Goal: Transaction & Acquisition: Purchase product/service

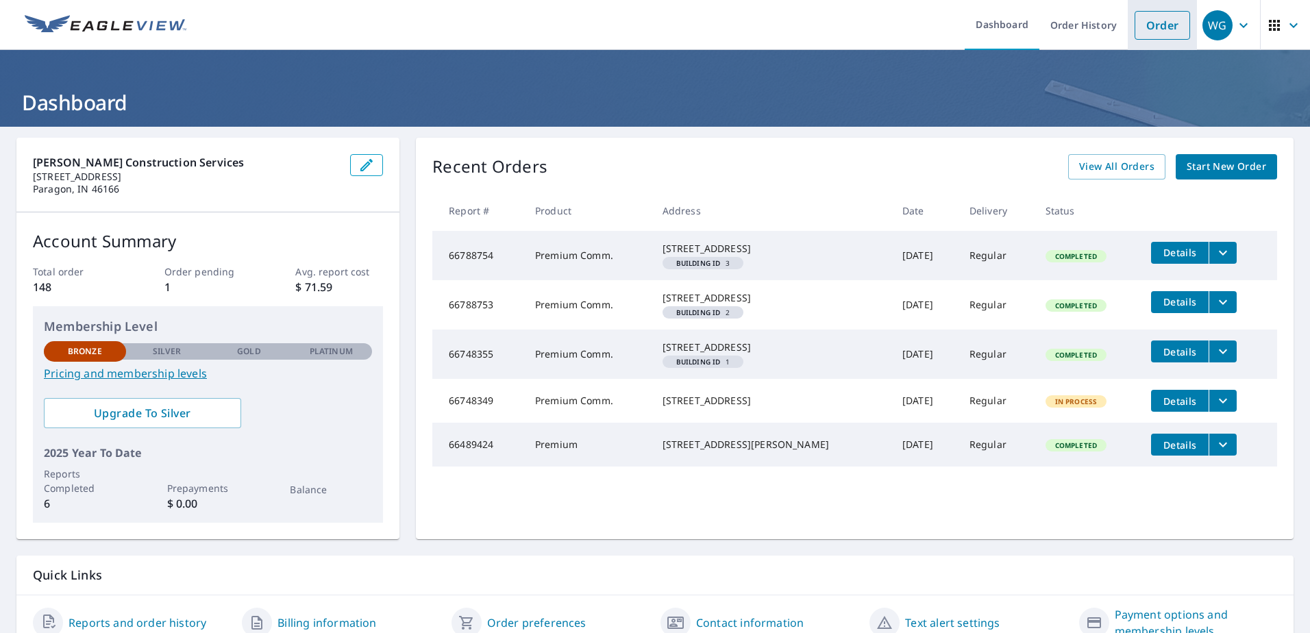
click at [1160, 25] on link "Order" at bounding box center [1161, 25] width 55 height 29
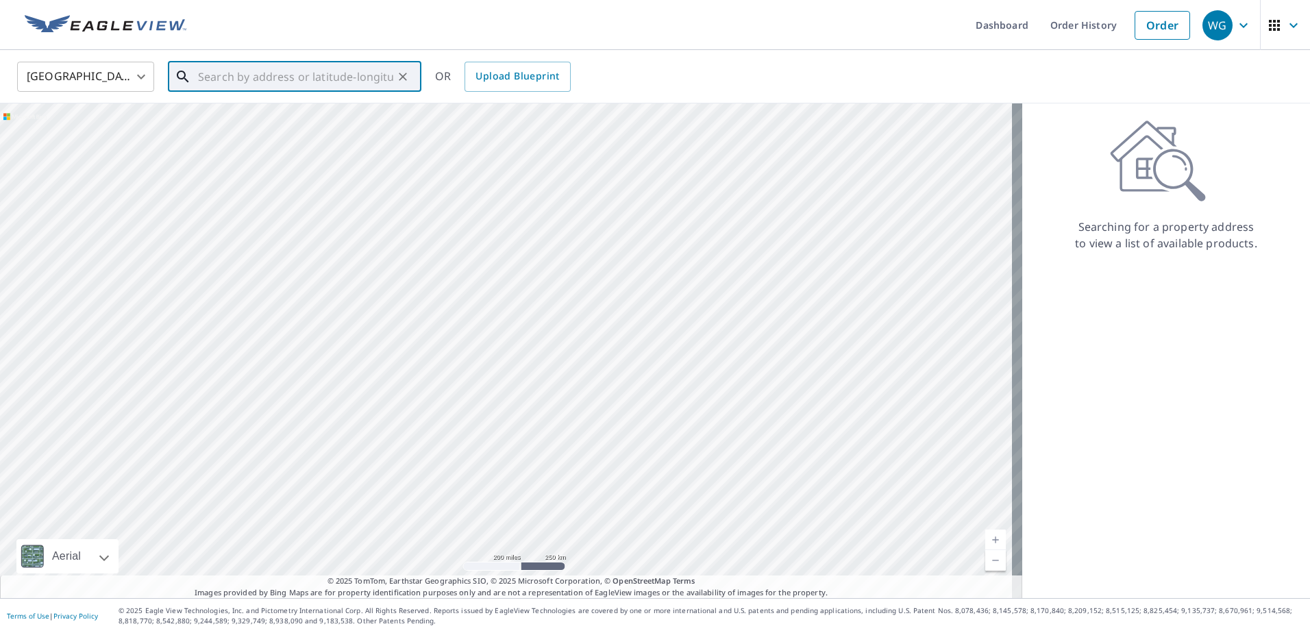
click at [200, 79] on input "text" at bounding box center [295, 77] width 195 height 38
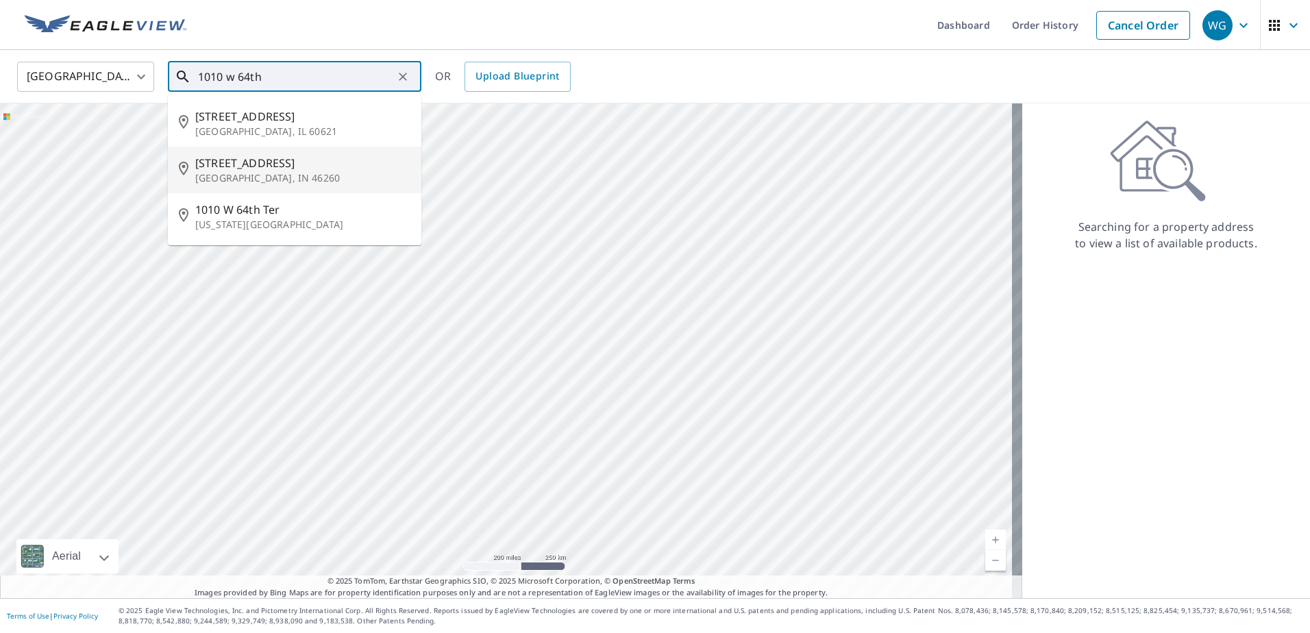
click at [228, 162] on span "[STREET_ADDRESS]" at bounding box center [302, 163] width 215 height 16
type input "[STREET_ADDRESS]"
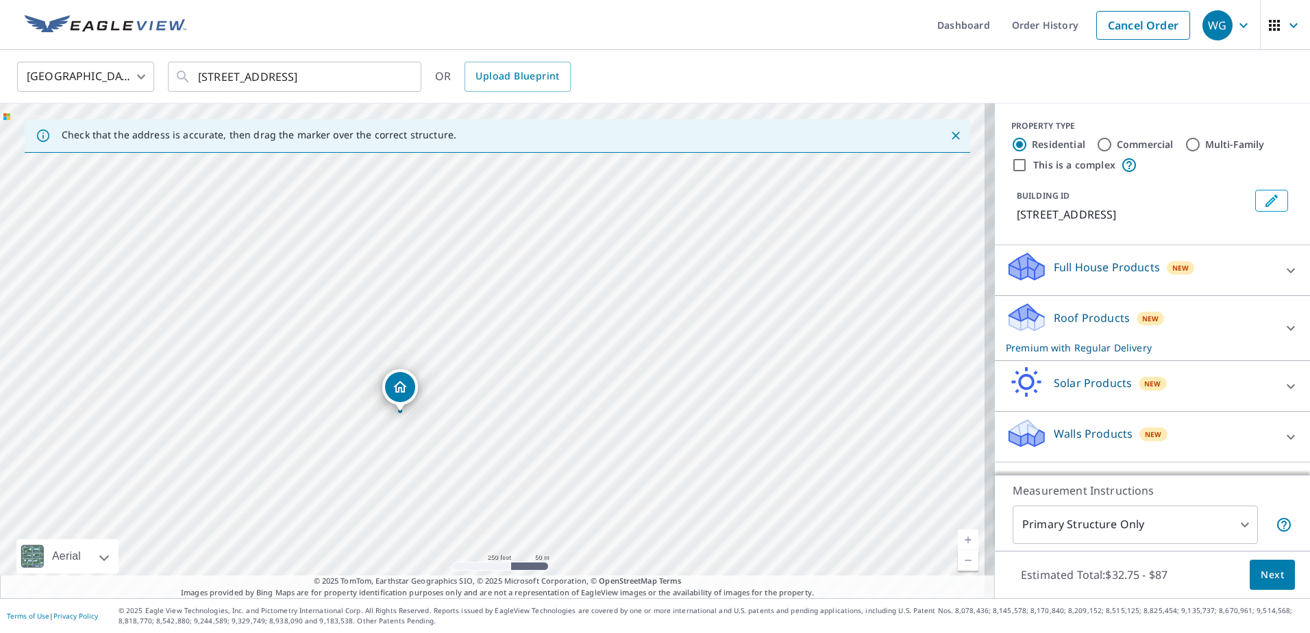
drag, startPoint x: 487, startPoint y: 331, endPoint x: 395, endPoint y: 394, distance: 111.9
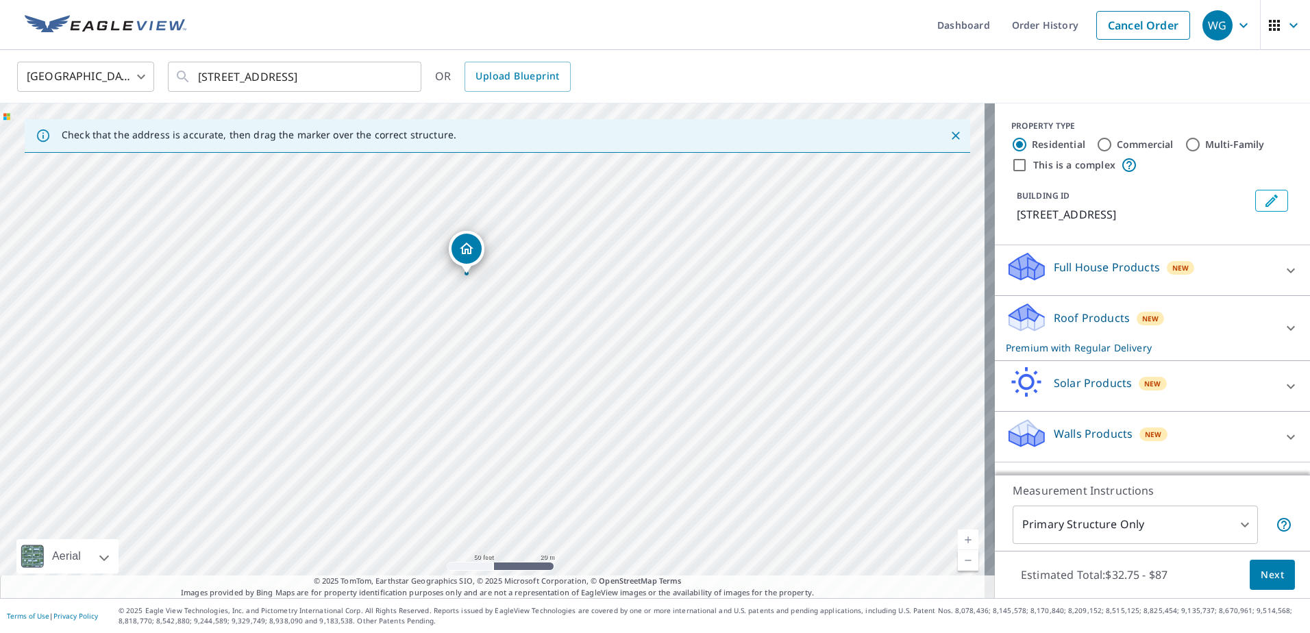
click at [1095, 320] on p "Roof Products" at bounding box center [1092, 318] width 76 height 16
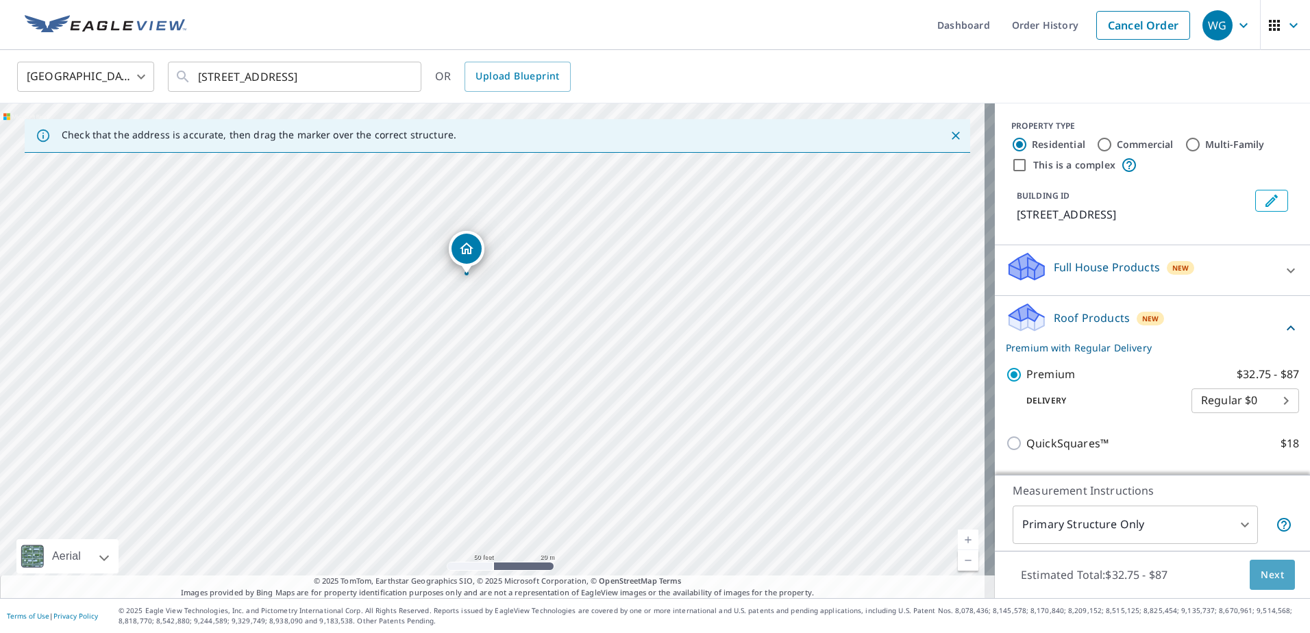
click at [1265, 571] on span "Next" at bounding box center [1272, 575] width 23 height 17
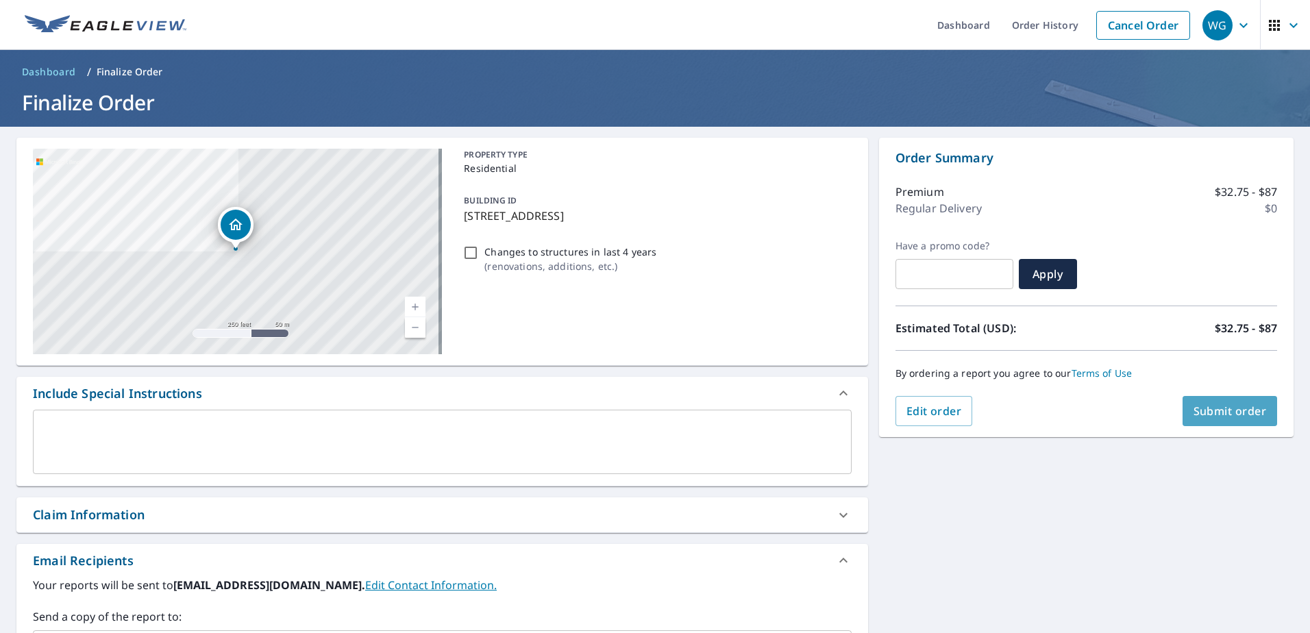
click at [1214, 405] on span "Submit order" at bounding box center [1229, 410] width 73 height 15
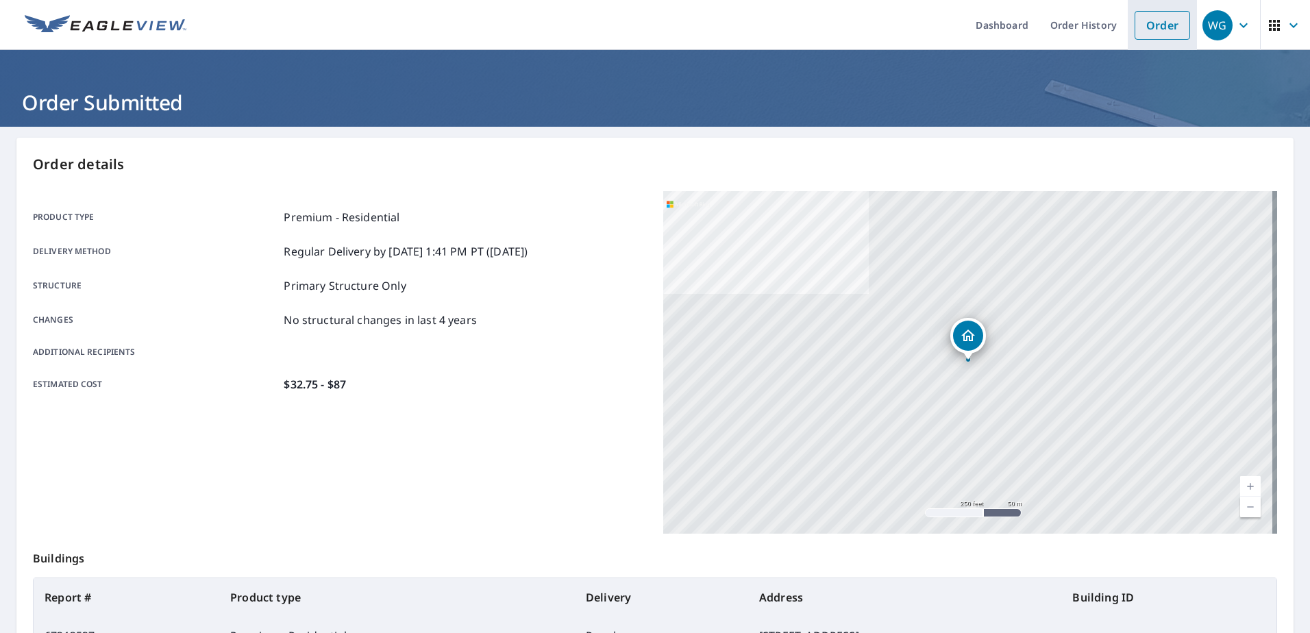
click at [1147, 23] on link "Order" at bounding box center [1161, 25] width 55 height 29
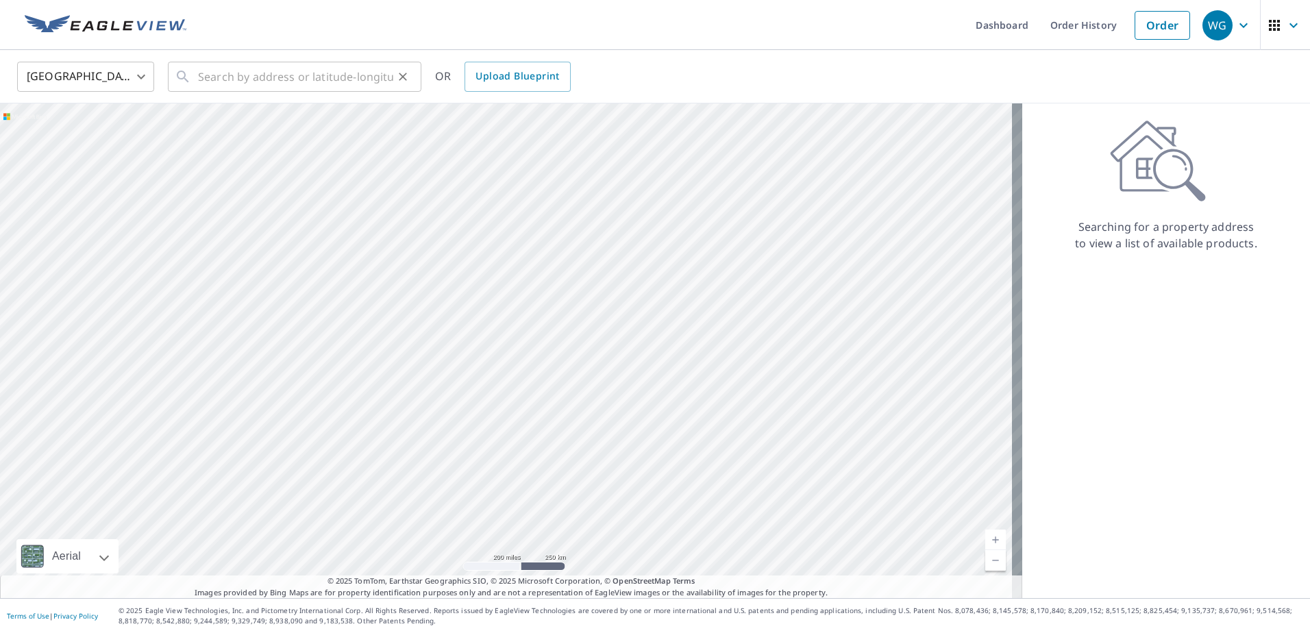
click at [193, 75] on div "​" at bounding box center [294, 77] width 253 height 30
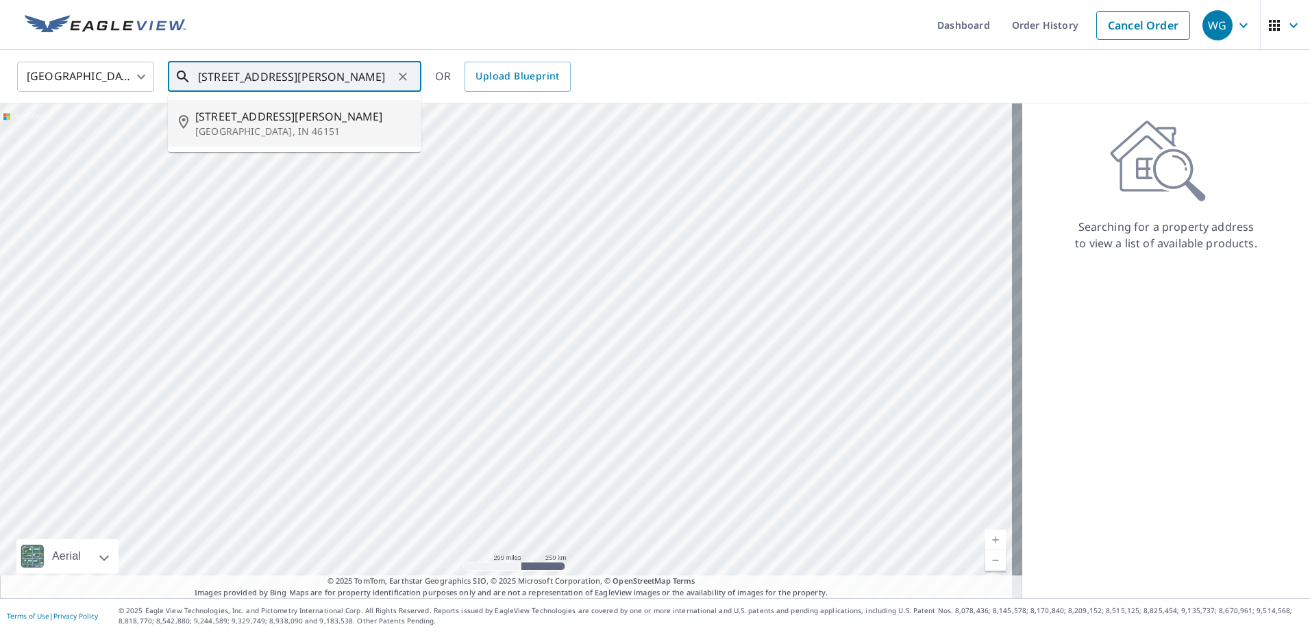
click at [221, 118] on span "[STREET_ADDRESS][PERSON_NAME]" at bounding box center [302, 116] width 215 height 16
type input "[STREET_ADDRESS][PERSON_NAME]"
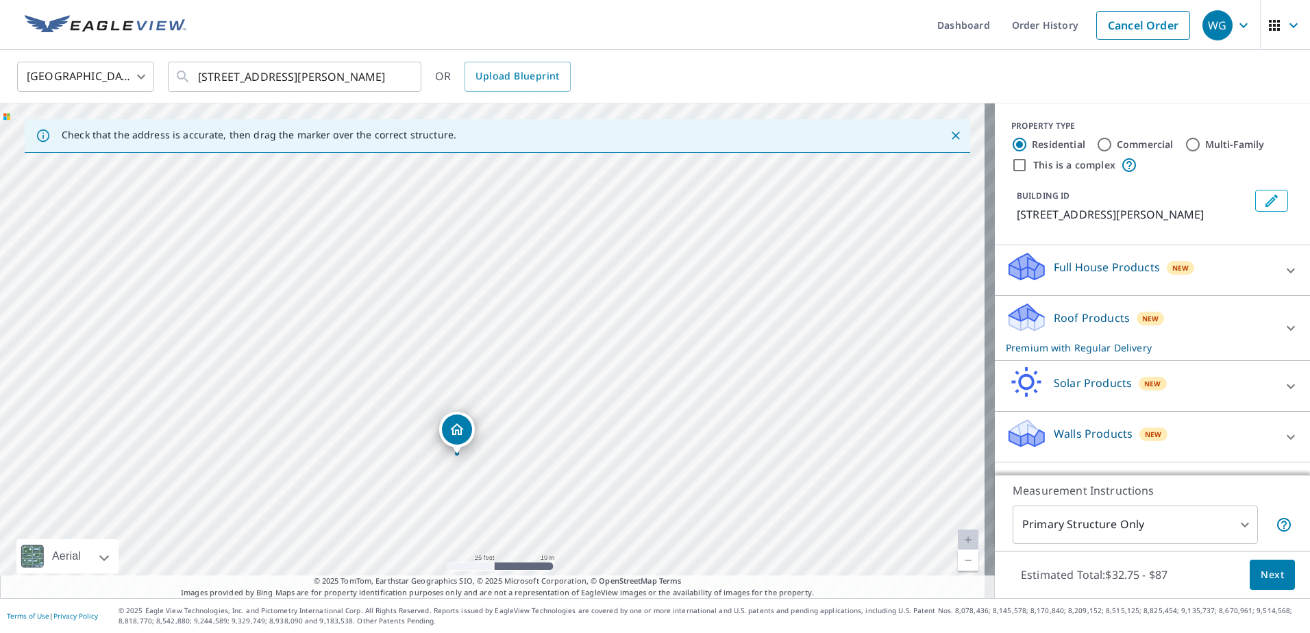
drag, startPoint x: 498, startPoint y: 338, endPoint x: 458, endPoint y: 443, distance: 112.3
click at [1262, 577] on span "Next" at bounding box center [1272, 575] width 23 height 17
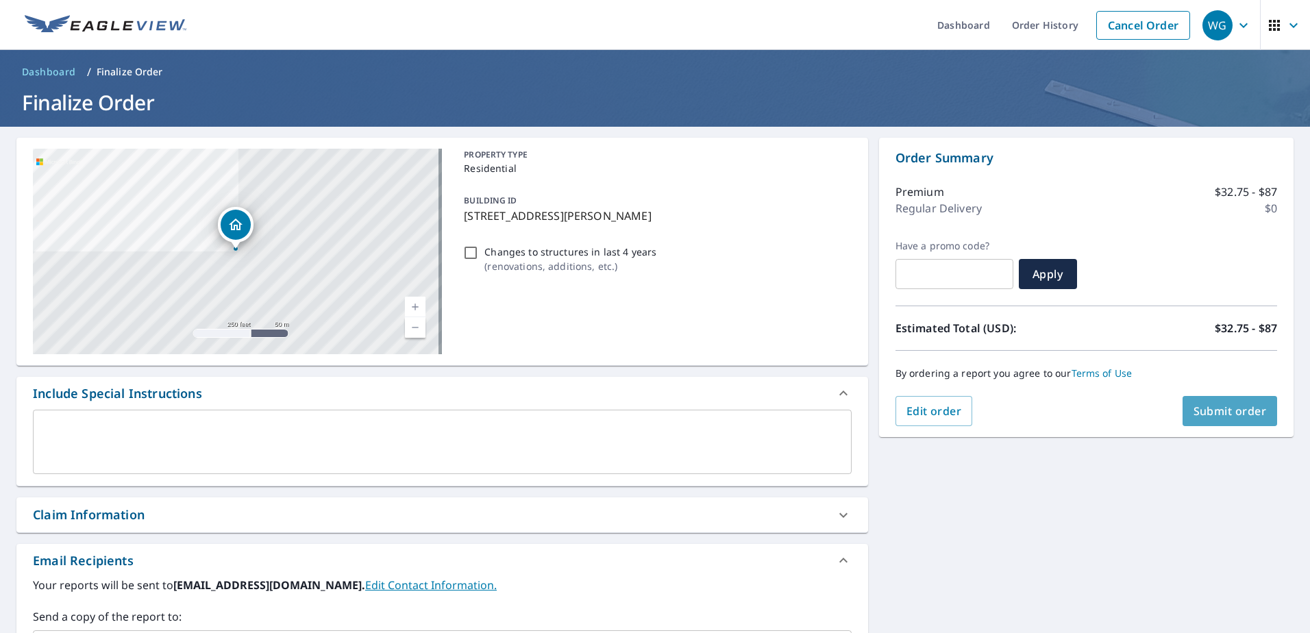
click at [1215, 410] on span "Submit order" at bounding box center [1229, 410] width 73 height 15
